Goal: Task Accomplishment & Management: Manage account settings

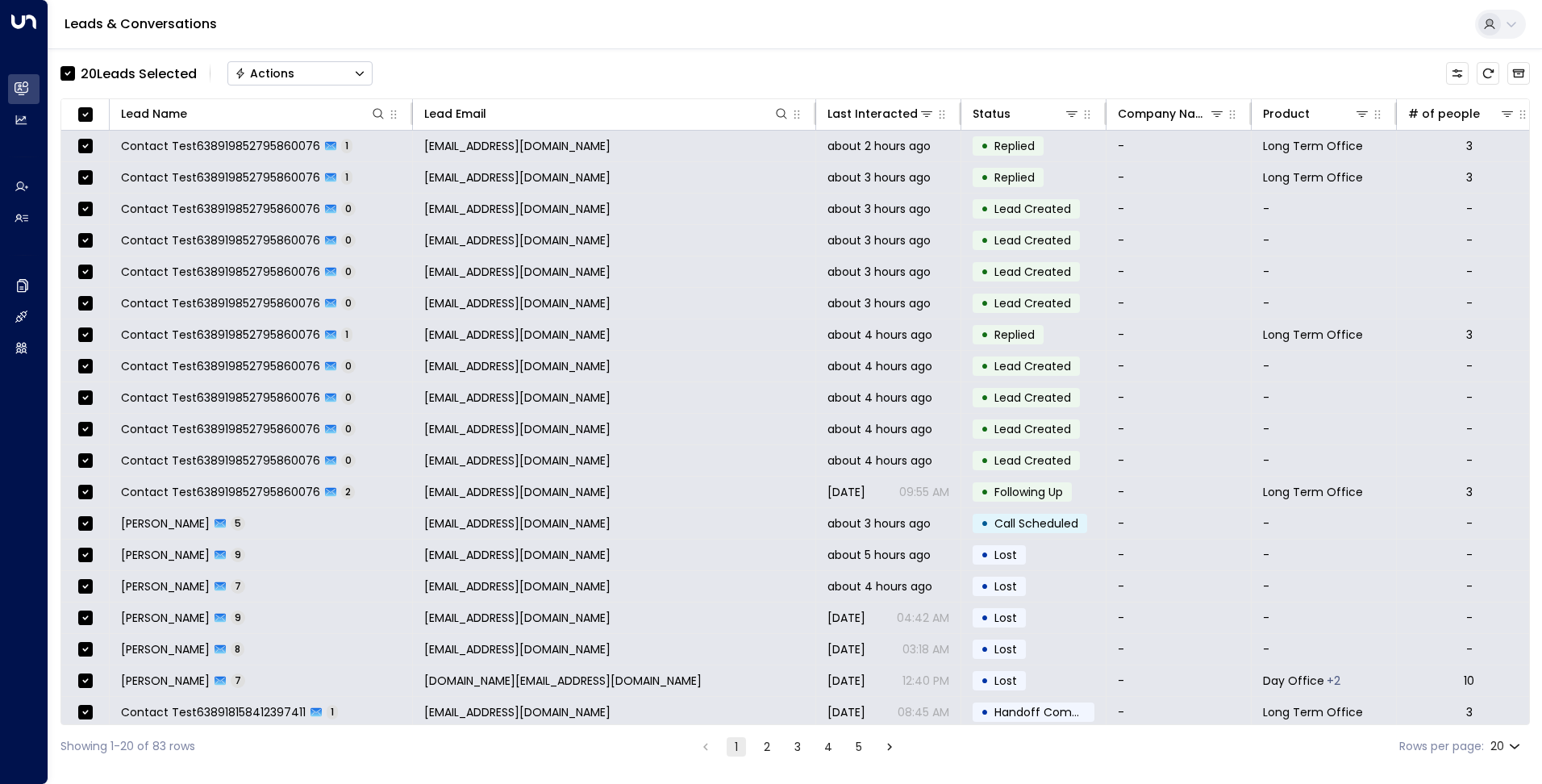
click at [1515, 744] on body "Overview Leads & Conversations Leads & Conversations Analytics Analytics Agents…" at bounding box center [771, 383] width 1542 height 767
click at [909, 58] on div at bounding box center [771, 392] width 1542 height 784
click at [899, 119] on div "Last Interacted" at bounding box center [866, 114] width 76 height 20
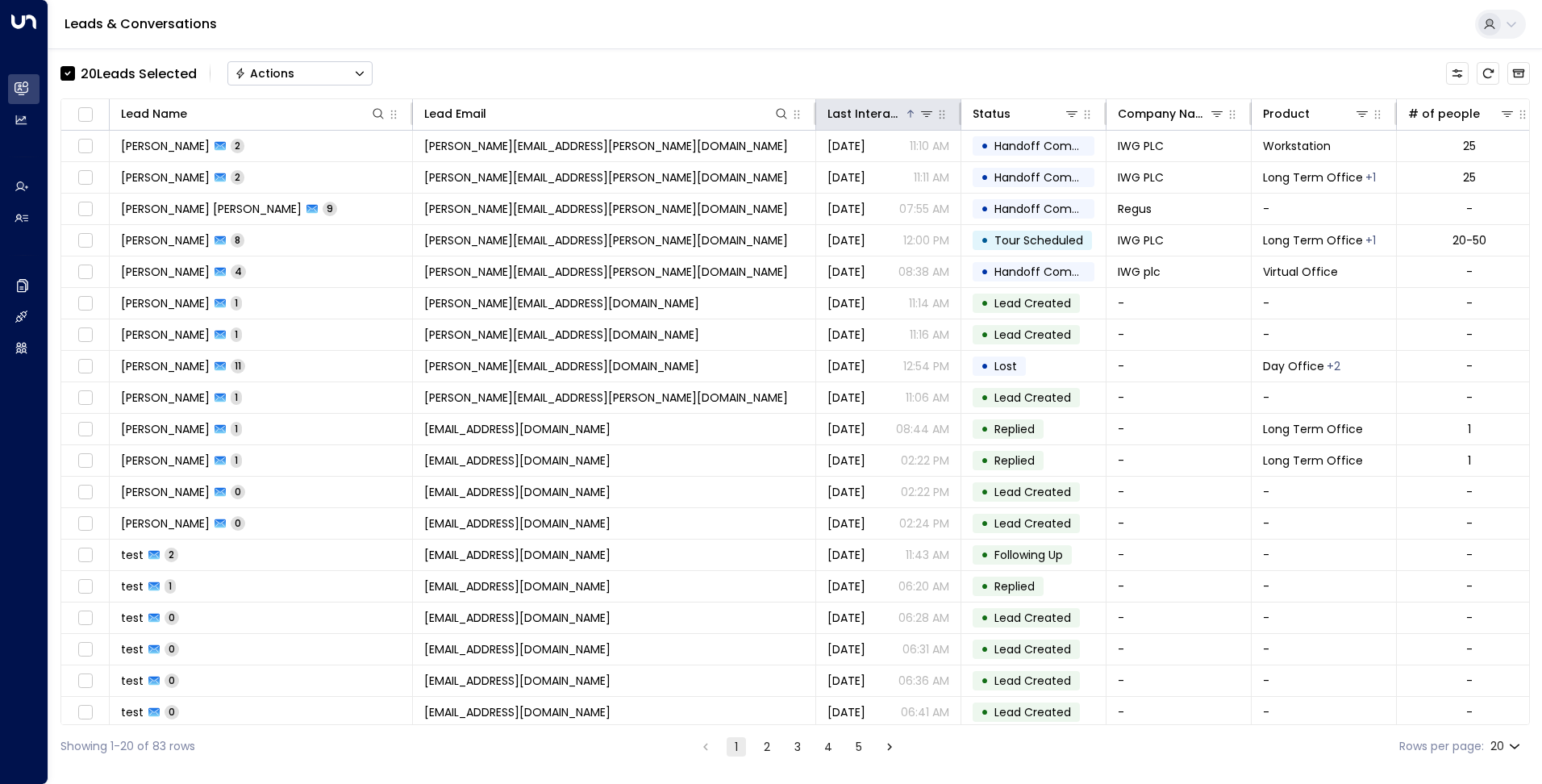
click at [896, 123] on th "Last Interacted" at bounding box center [889, 115] width 145 height 31
click at [902, 118] on div "Last Interacted" at bounding box center [866, 114] width 76 height 20
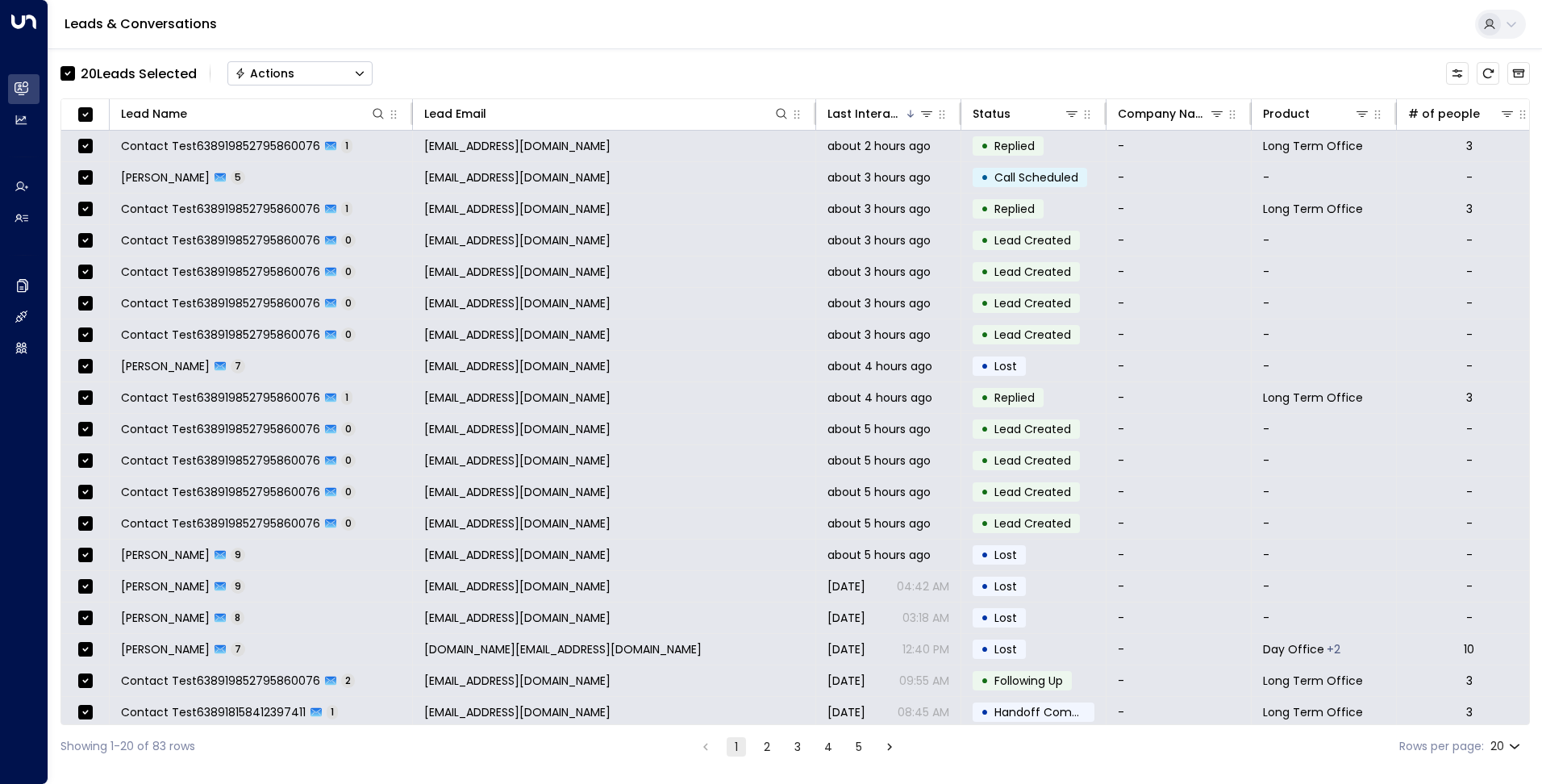
click at [1480, 748] on label "Rows per page:" at bounding box center [1441, 746] width 84 height 17
click at [1505, 748] on body "Overview Leads & Conversations Leads & Conversations Analytics Analytics Agents…" at bounding box center [771, 383] width 1542 height 767
click at [1508, 748] on li "100" at bounding box center [1505, 751] width 46 height 29
type input "***"
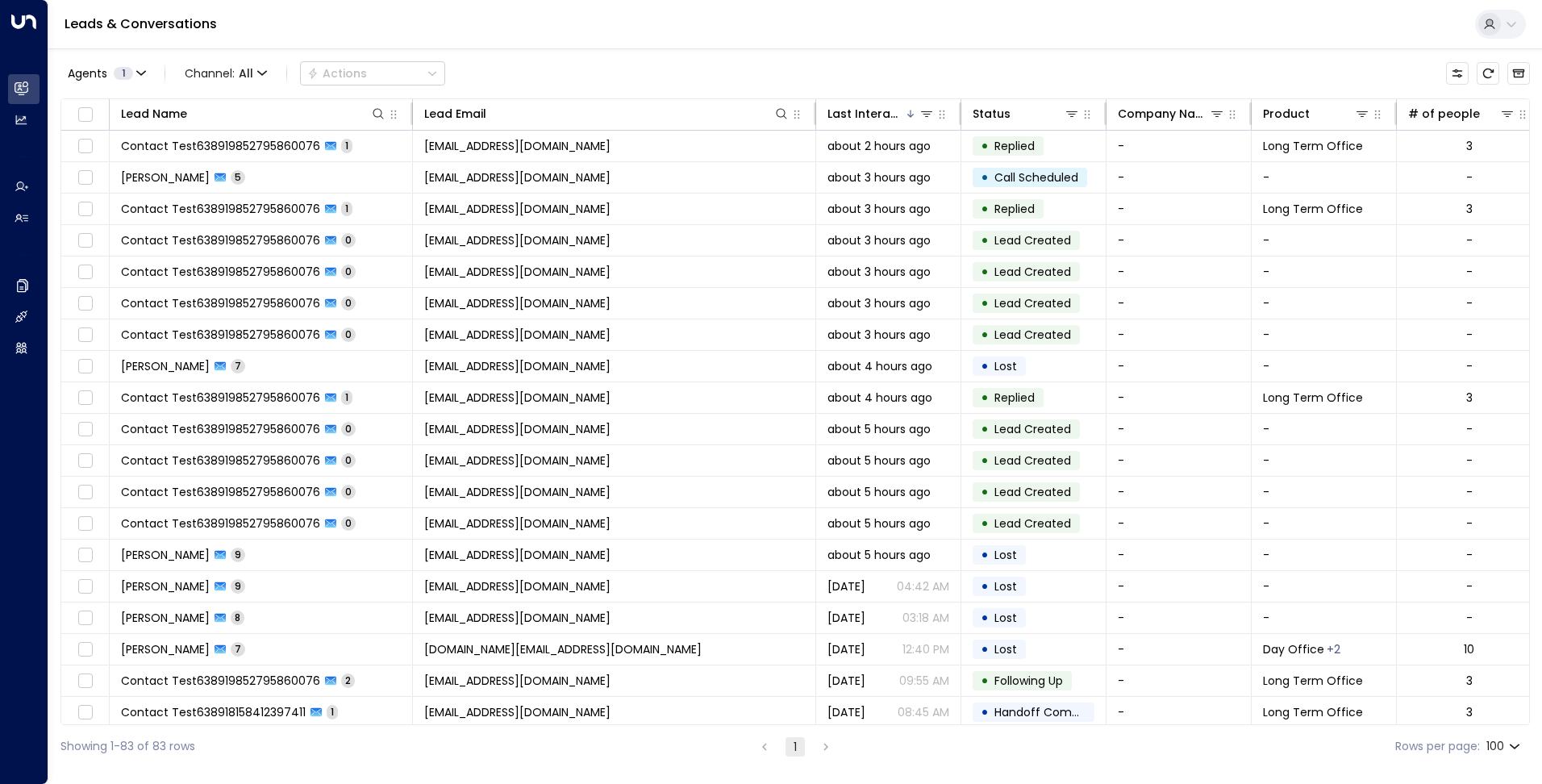
click at [66, 74] on button "Agents 1" at bounding box center [106, 73] width 91 height 23
click at [255, 38] on div at bounding box center [771, 392] width 1542 height 784
click at [1455, 69] on icon "Customize" at bounding box center [1457, 73] width 13 height 13
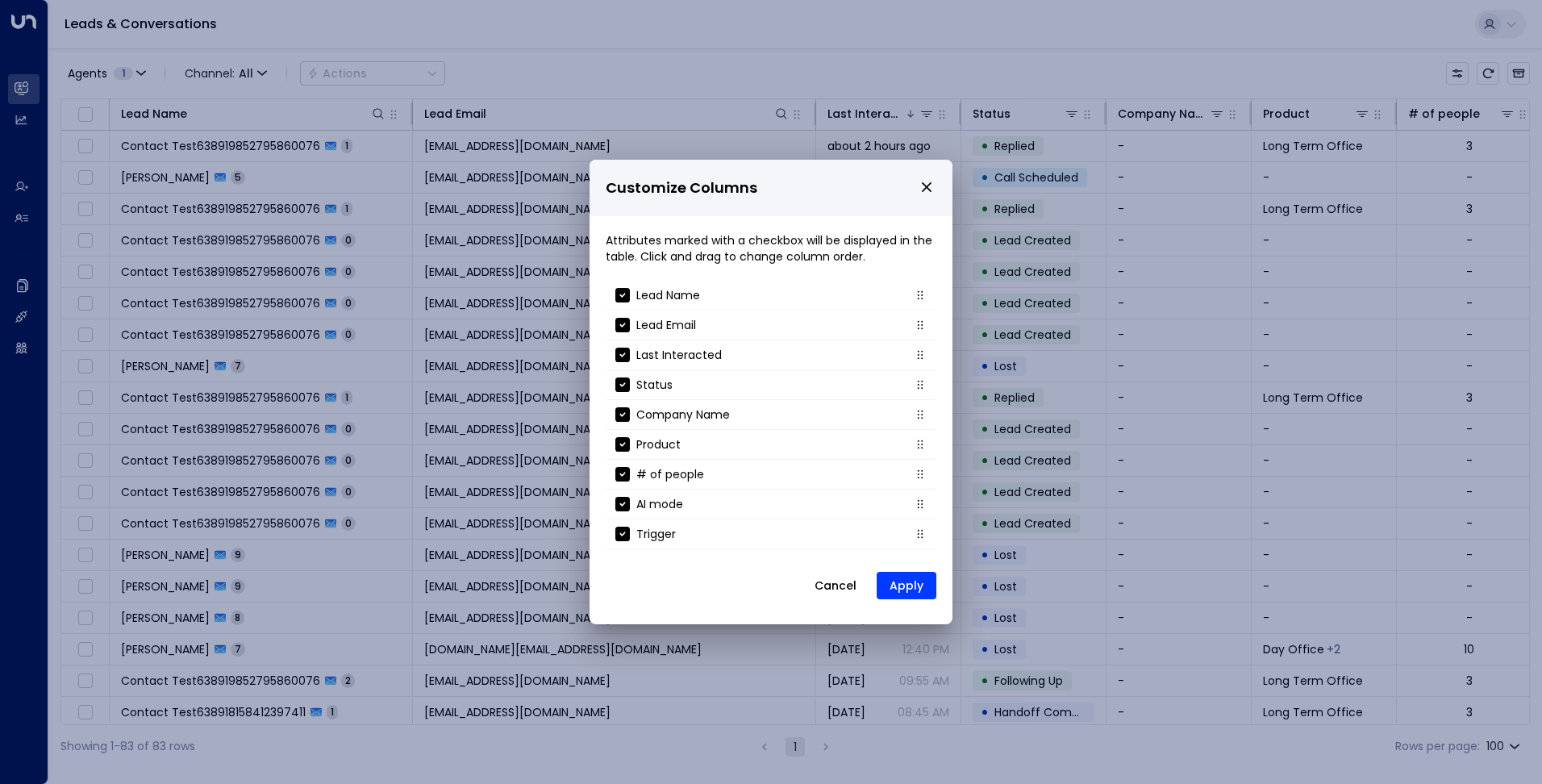
click at [920, 186] on icon "close" at bounding box center [926, 186] width 15 height 15
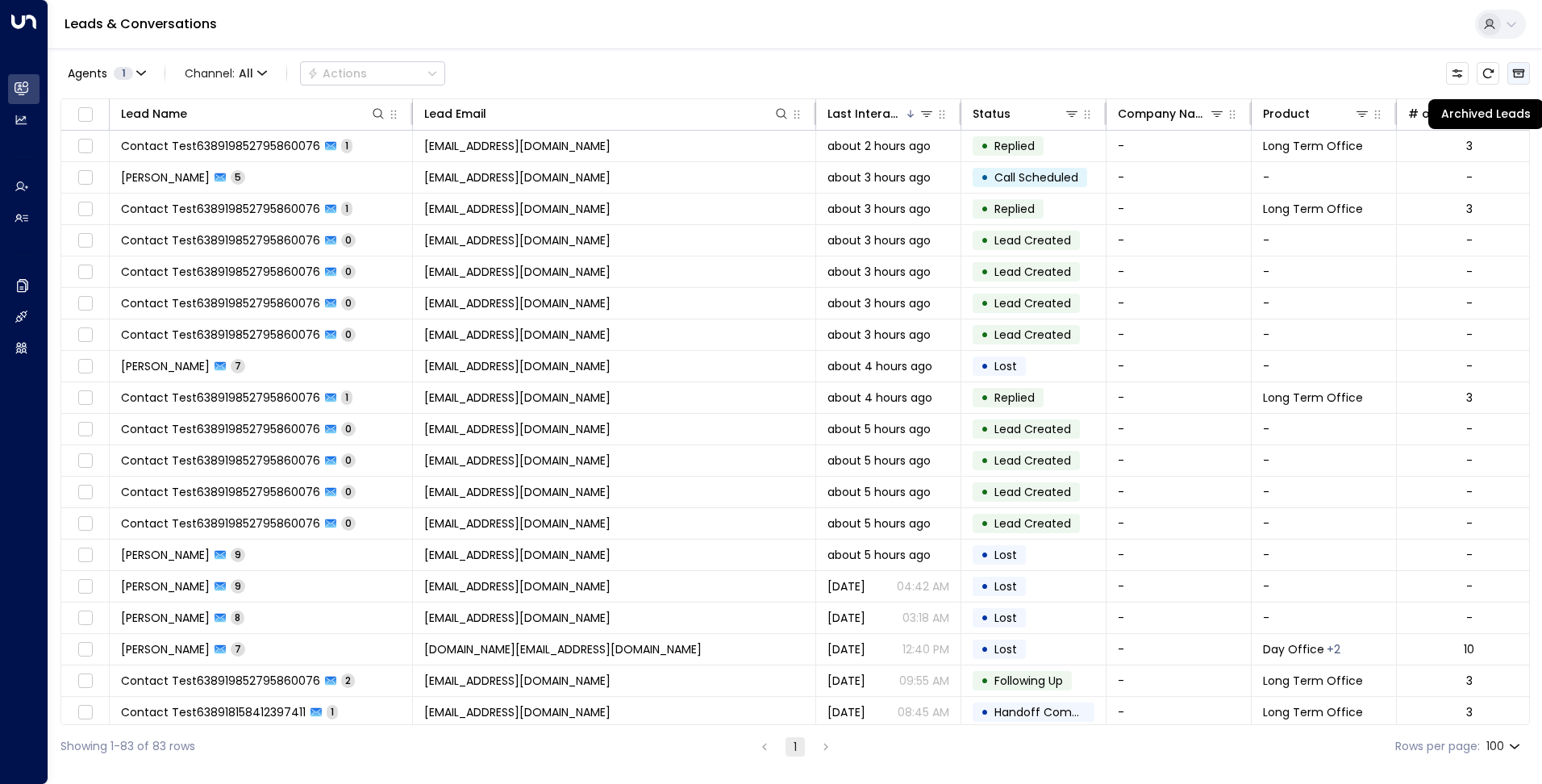
click at [1516, 69] on icon "Archived Leads" at bounding box center [1518, 73] width 13 height 13
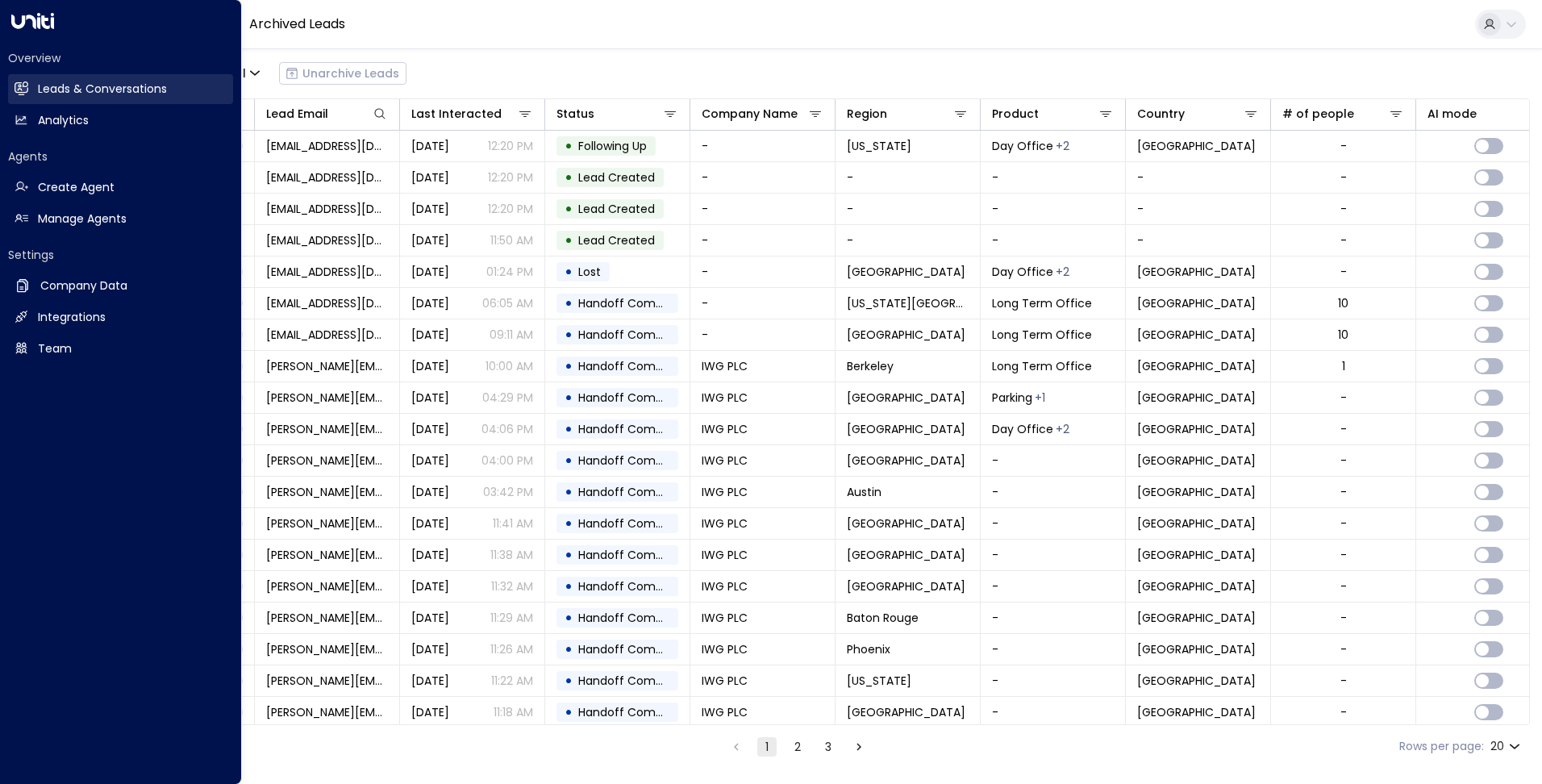
click at [25, 95] on icon at bounding box center [22, 88] width 14 height 14
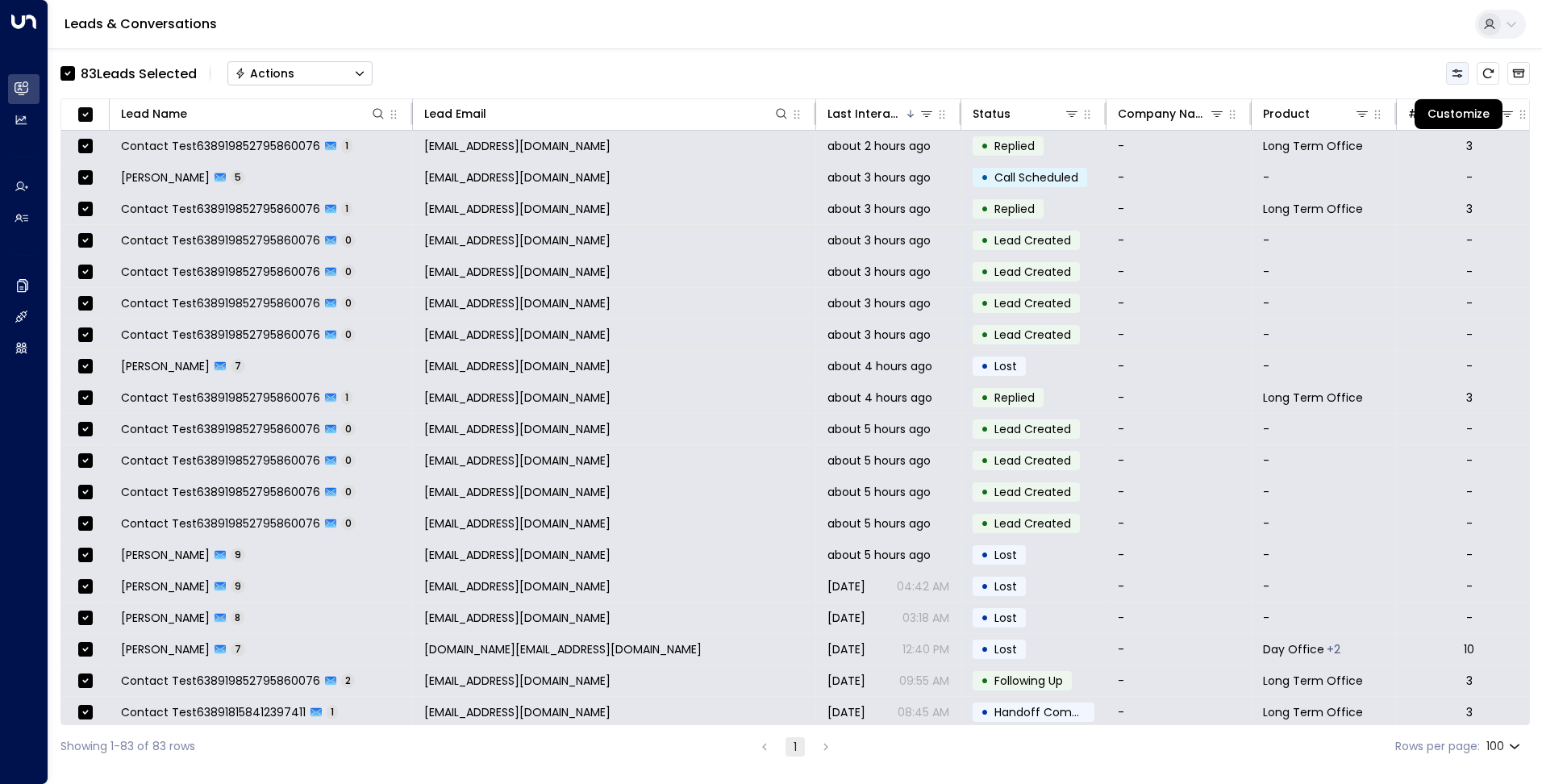
click at [1458, 75] on icon "Customize" at bounding box center [1458, 74] width 11 height 8
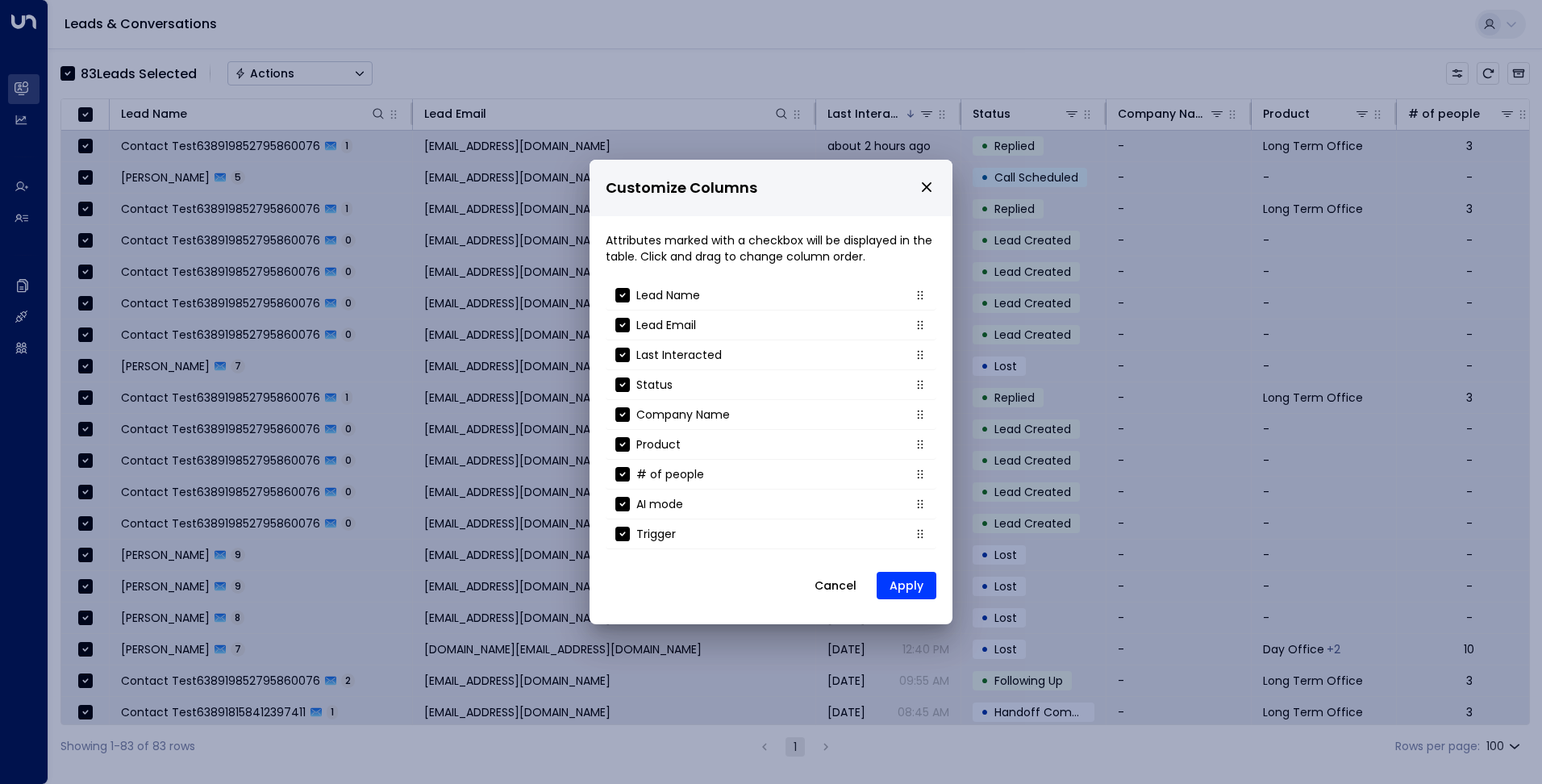
click at [930, 191] on icon "close" at bounding box center [926, 186] width 15 height 15
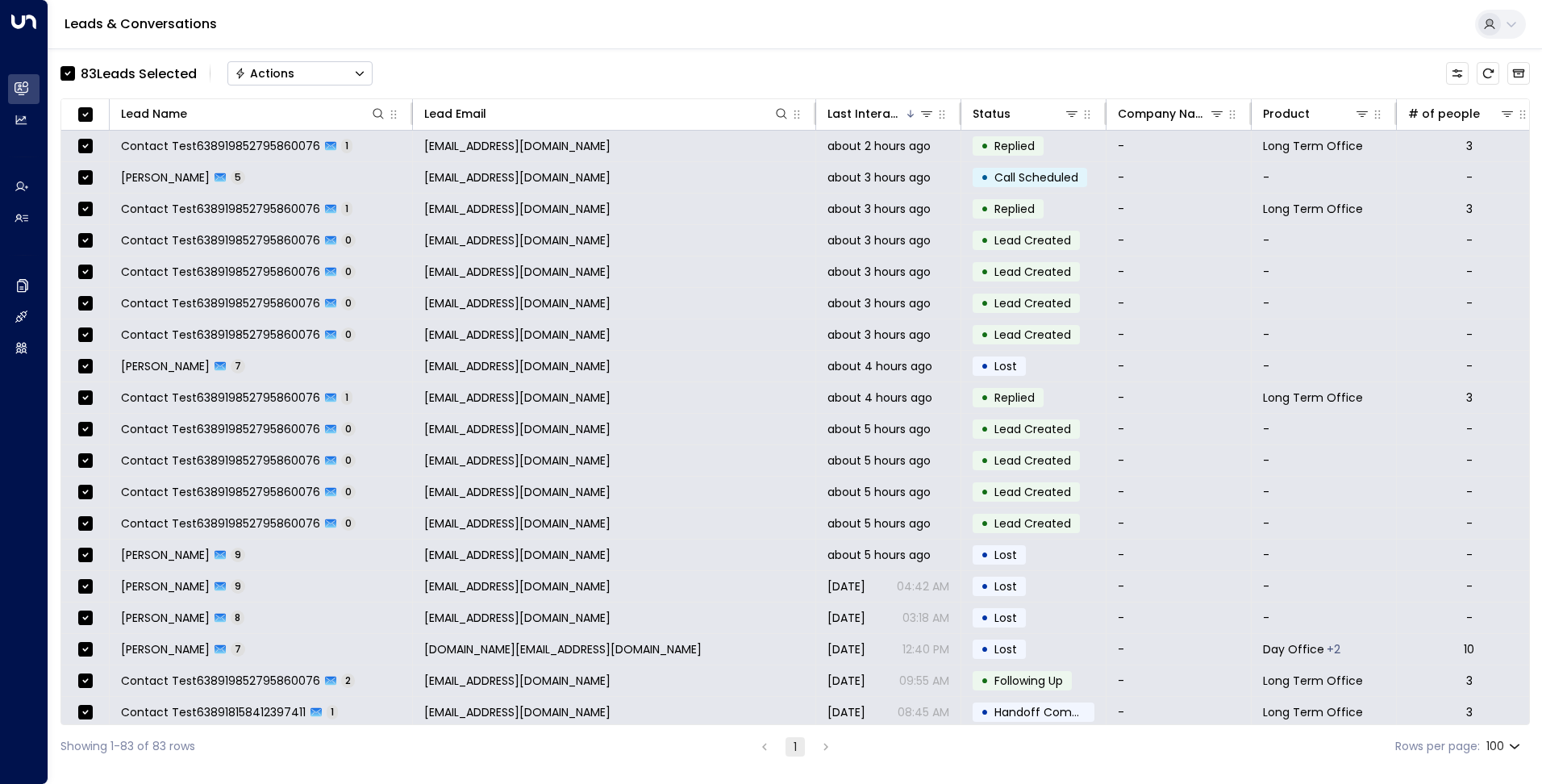
click at [339, 81] on button "Actions" at bounding box center [300, 74] width 145 height 24
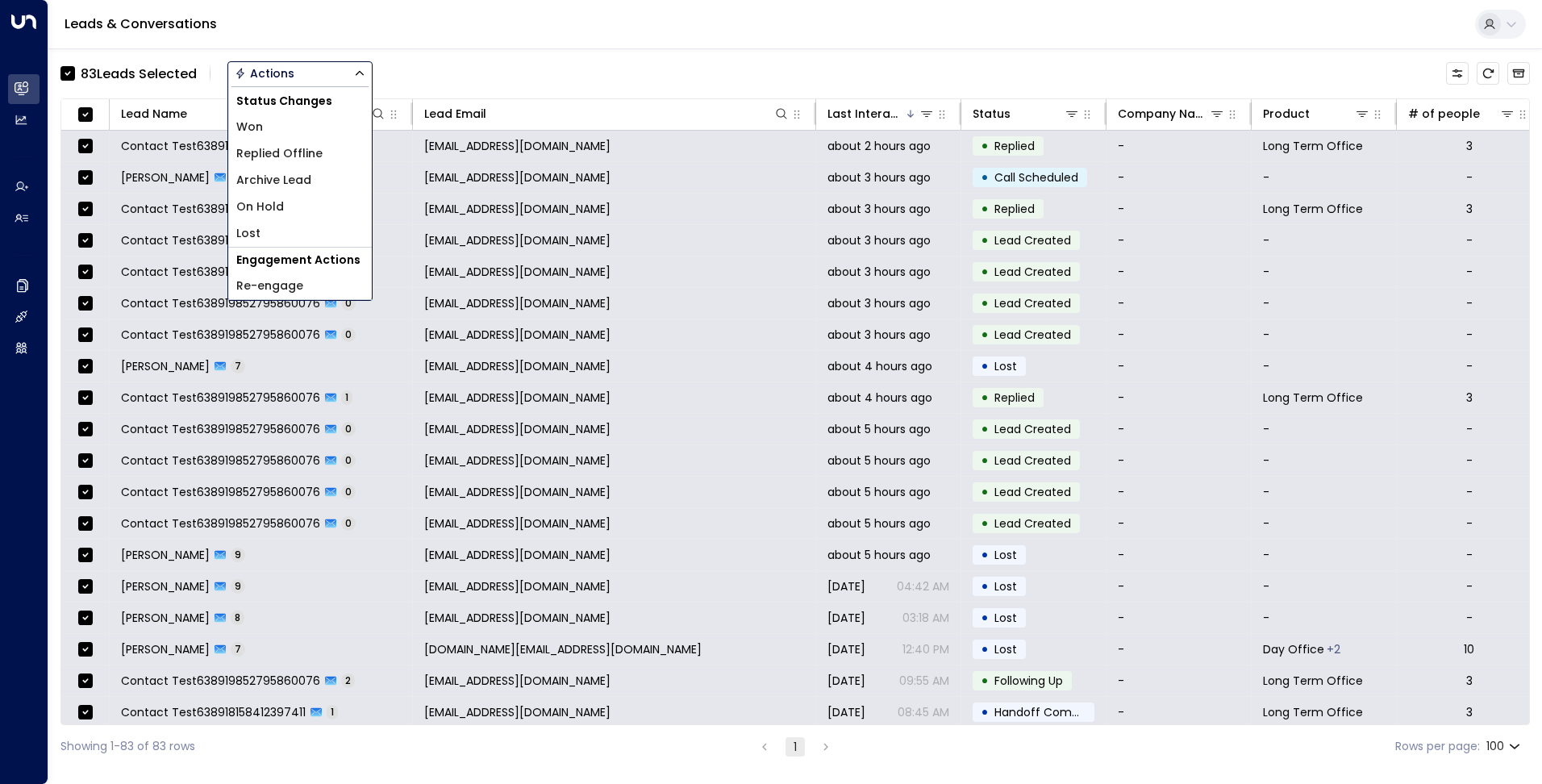
click at [311, 185] on li "Archive Lead" at bounding box center [300, 179] width 143 height 26
